Goal: Transaction & Acquisition: Purchase product/service

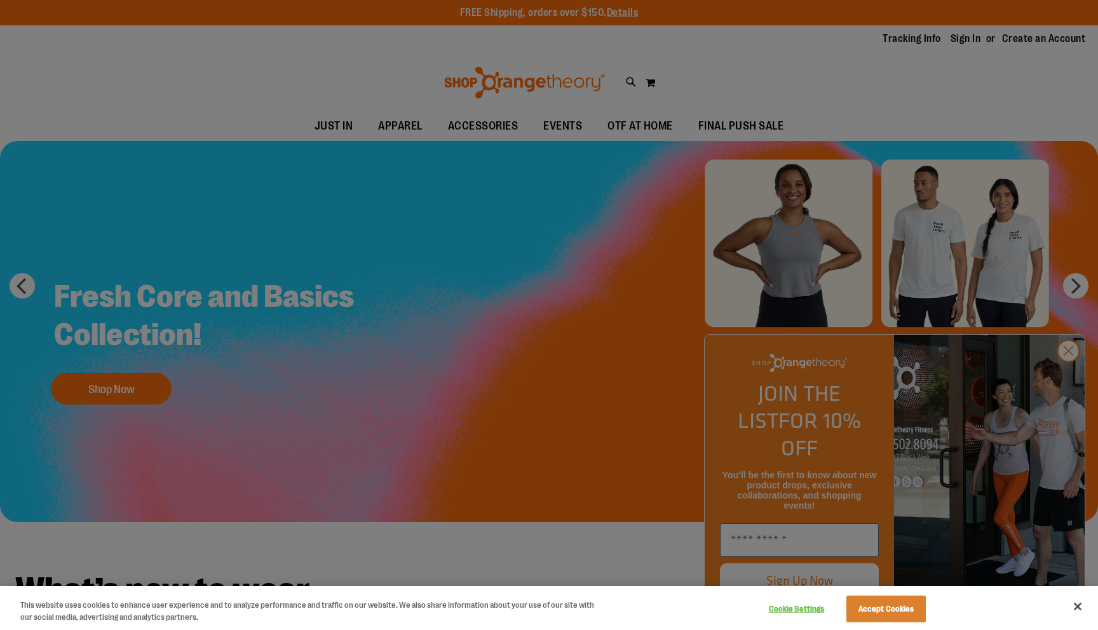
click at [684, 79] on div at bounding box center [549, 315] width 1098 height 630
click at [1080, 606] on button "Close" at bounding box center [1078, 607] width 28 height 28
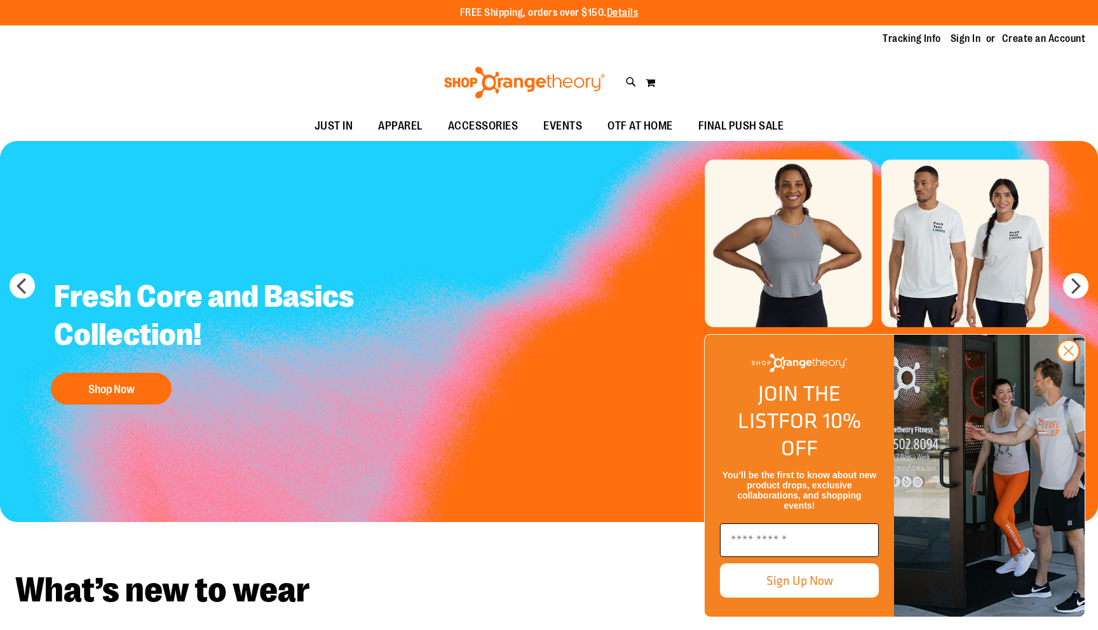
click at [790, 536] on input "Enter email" at bounding box center [799, 541] width 159 height 34
type input "**********"
click at [814, 585] on button "Sign Up Now" at bounding box center [799, 581] width 159 height 34
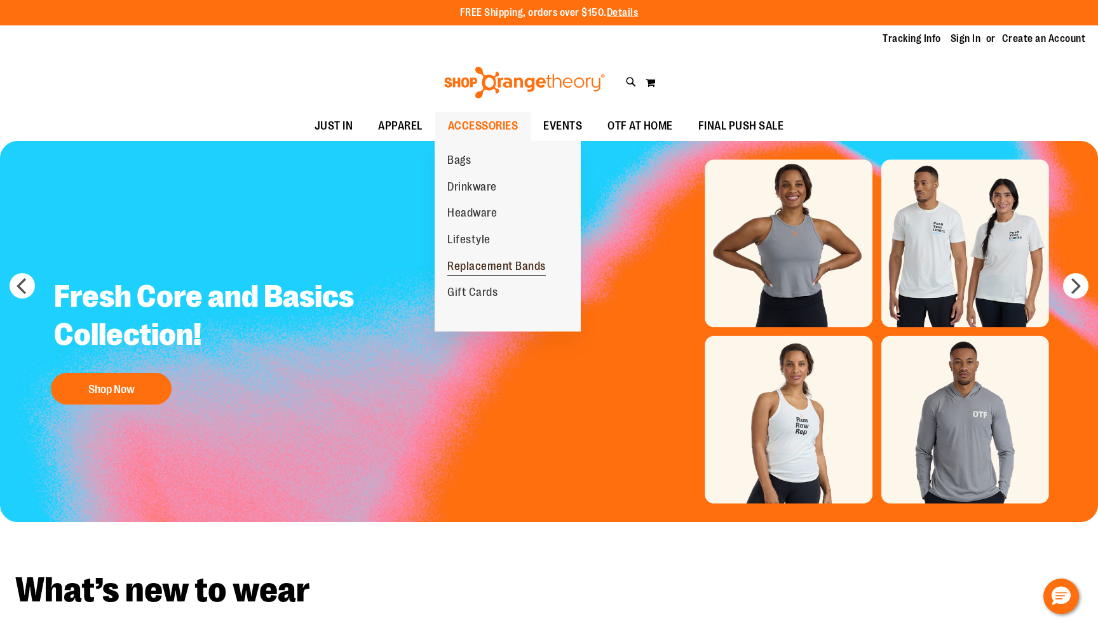
click at [489, 263] on span "Replacement Bands" at bounding box center [496, 268] width 98 height 16
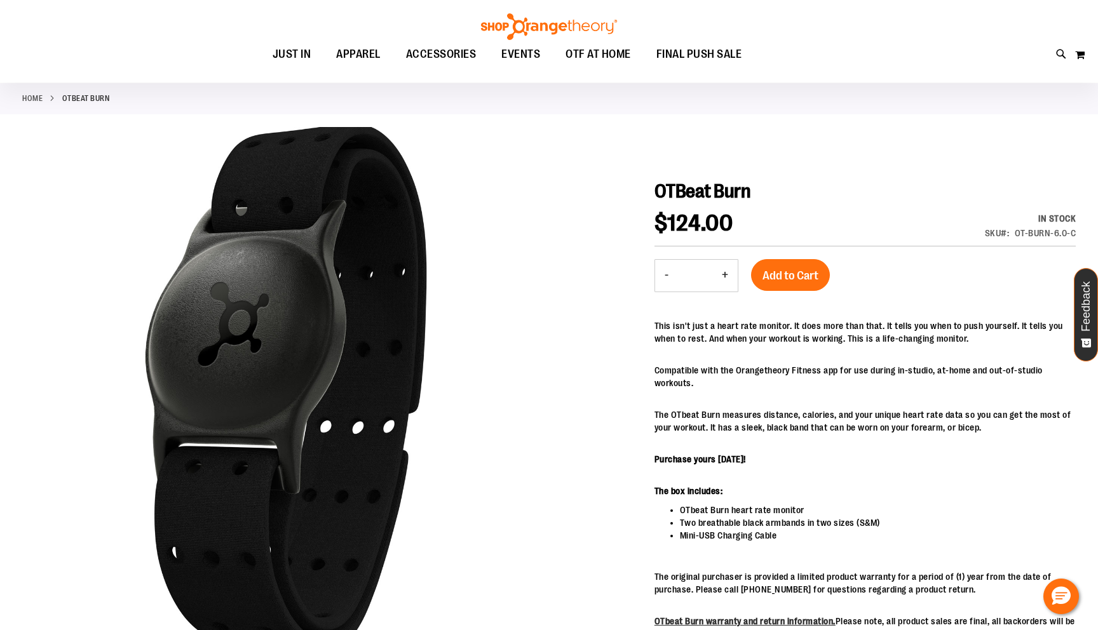
scroll to position [57, 0]
